Goal: Task Accomplishment & Management: Manage account settings

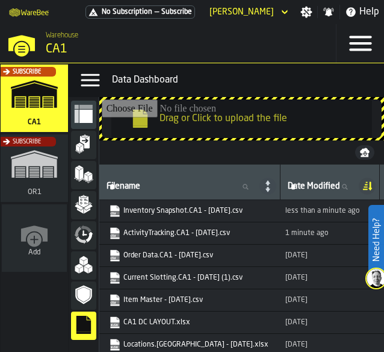
click at [27, 180] on div "Subscribe" at bounding box center [31, 172] width 67 height 70
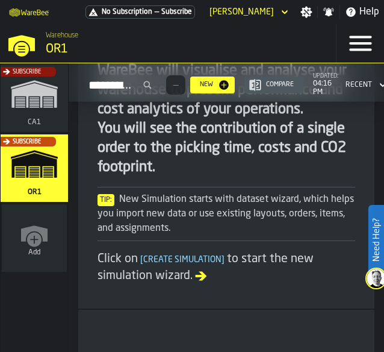
scroll to position [158, 0]
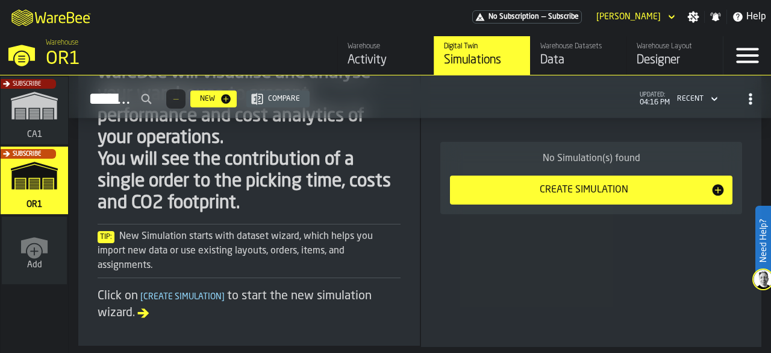
click at [562, 61] on div "Data" at bounding box center [579, 60] width 77 height 17
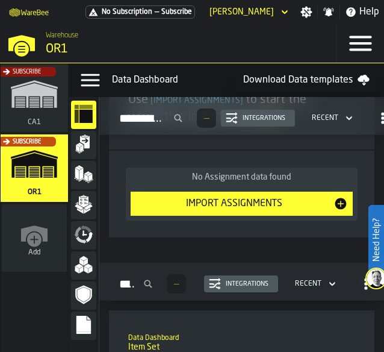
scroll to position [410, 0]
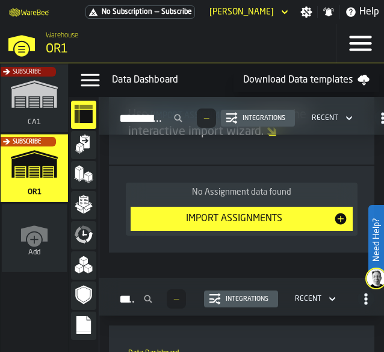
click at [81, 329] on rect "menu Files" at bounding box center [84, 328] width 14 height 7
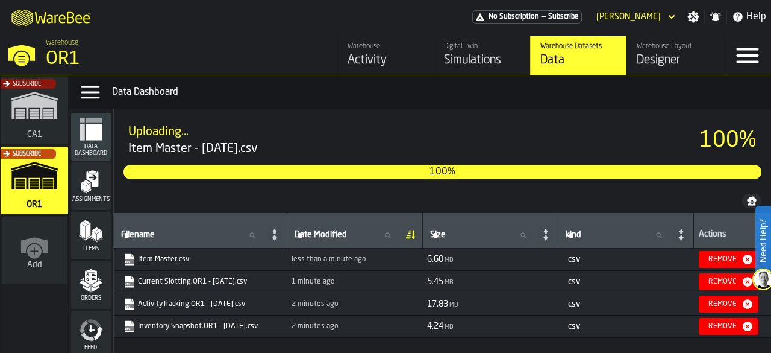
click at [756, 257] on div "Need Help?" at bounding box center [764, 241] width 16 height 70
click at [741, 330] on icon at bounding box center [743, 325] width 14 height 14
click at [462, 121] on div "Uploading... Item Master - [DATE].csv 97%" at bounding box center [443, 140] width 638 height 43
click at [412, 94] on div "Data Dashboard" at bounding box center [439, 92] width 654 height 14
click at [740, 320] on icon at bounding box center [743, 325] width 14 height 14
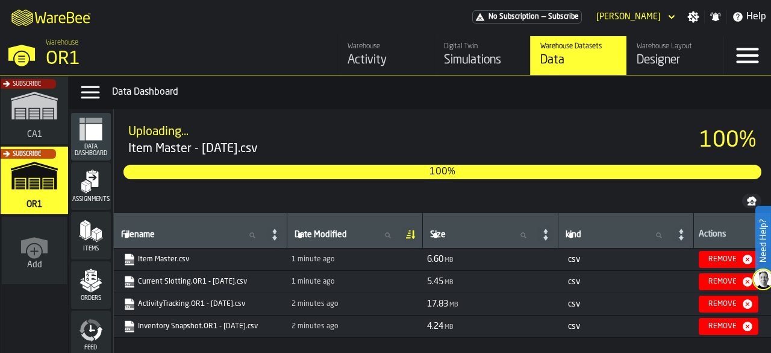
click at [739, 253] on div "Remove" at bounding box center [729, 259] width 50 height 12
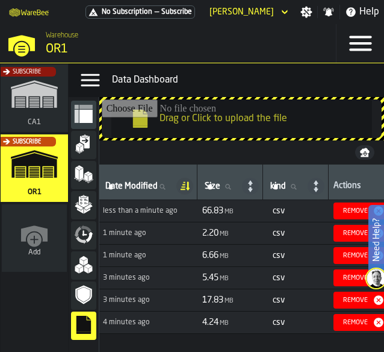
scroll to position [0, 178]
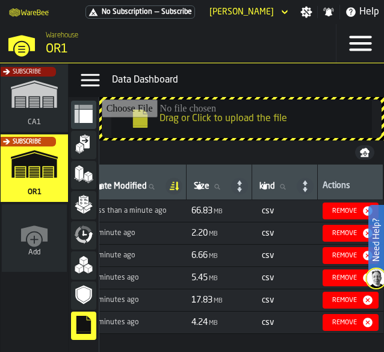
click at [346, 205] on div "Remove" at bounding box center [351, 211] width 46 height 12
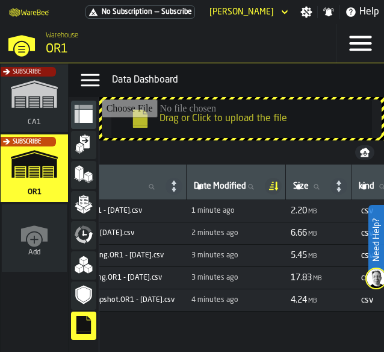
scroll to position [0, 0]
